Goal: Transaction & Acquisition: Purchase product/service

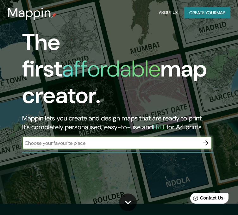
scroll to position [32, 0]
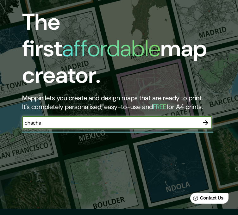
type input "CHACHAPOYAS [GEOGRAPHIC_DATA]"
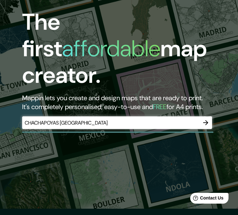
click at [204, 119] on icon "button" at bounding box center [206, 123] width 8 height 8
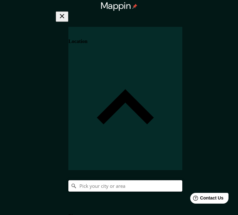
click at [182, 180] on input "Pick your city or area" at bounding box center [125, 185] width 114 height 11
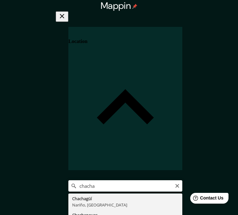
type input "Chachapoyas, [GEOGRAPHIC_DATA], [GEOGRAPHIC_DATA]"
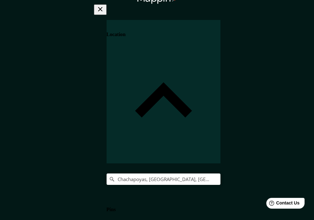
click at [107, 14] on button "button" at bounding box center [100, 9] width 13 height 10
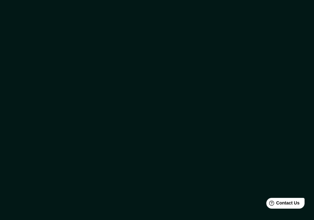
click at [164, 2] on icon "button" at bounding box center [161, 0] width 6 height 4
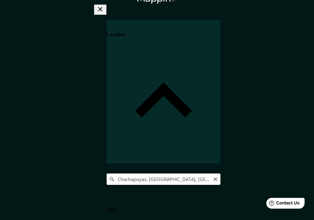
click at [221, 173] on input "Chachapoyas, [GEOGRAPHIC_DATA], [GEOGRAPHIC_DATA]" at bounding box center [164, 178] width 114 height 11
click at [116, 207] on h4 "Pins" at bounding box center [111, 210] width 9 height 6
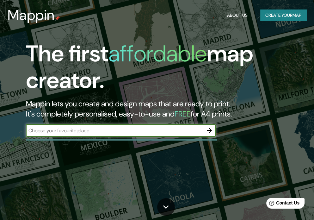
click at [97, 122] on div "The first affordable map creator. Mappin lets you create and design maps that a…" at bounding box center [151, 92] width 283 height 103
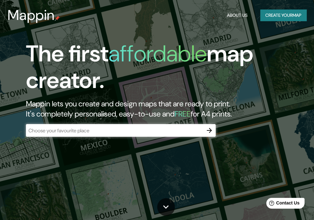
click at [96, 132] on input "text" at bounding box center [114, 130] width 177 height 7
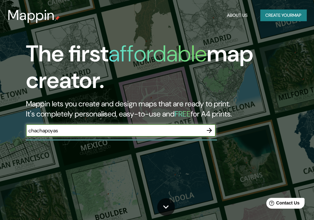
type input "chachapoyas"
click at [209, 131] on icon "button" at bounding box center [210, 131] width 8 height 8
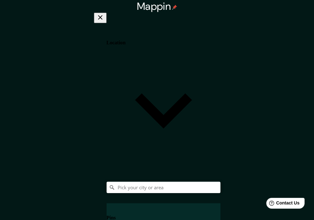
scroll to position [12, 0]
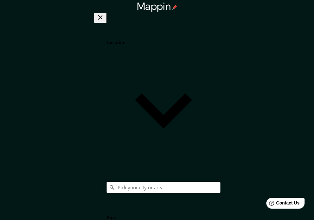
scroll to position [7, 0]
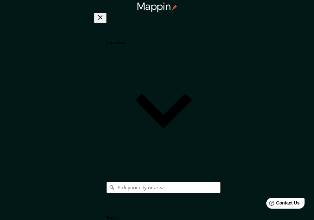
click at [126, 40] on h4 "Location" at bounding box center [116, 43] width 19 height 6
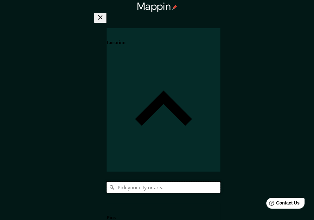
click at [221, 182] on input "Pick your city or area" at bounding box center [164, 187] width 114 height 11
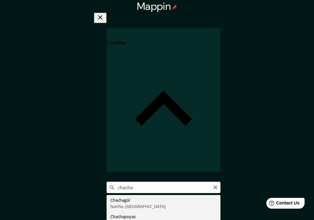
type input "Chachapoyas, [GEOGRAPHIC_DATA], [GEOGRAPHIC_DATA]"
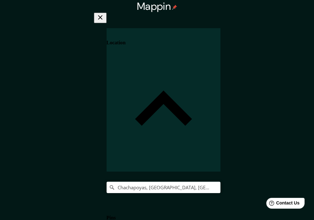
click at [177, 0] on html "Mappin Location [GEOGRAPHIC_DATA], [GEOGRAPHIC_DATA], [GEOGRAPHIC_DATA] Pins St…" at bounding box center [157, 110] width 314 height 220
